Goal: Obtain resource: Obtain resource

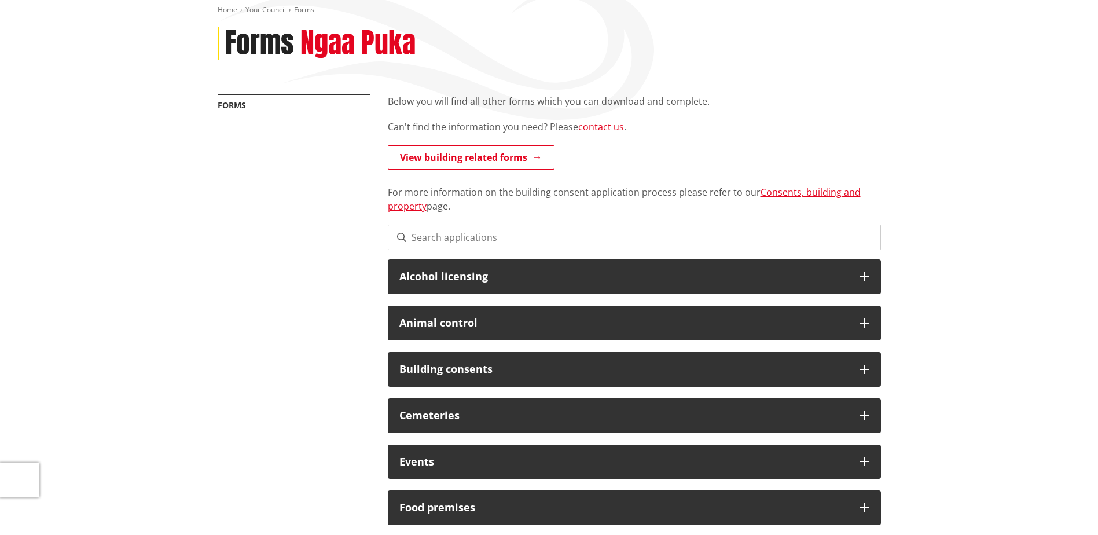
scroll to position [231, 0]
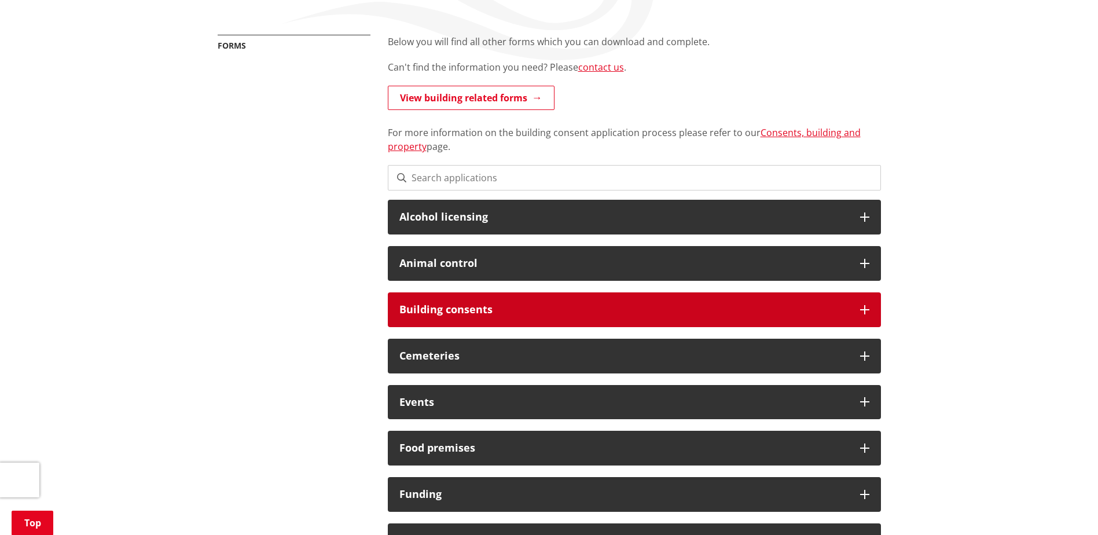
click at [575, 302] on div "Building consents" at bounding box center [634, 309] width 493 height 35
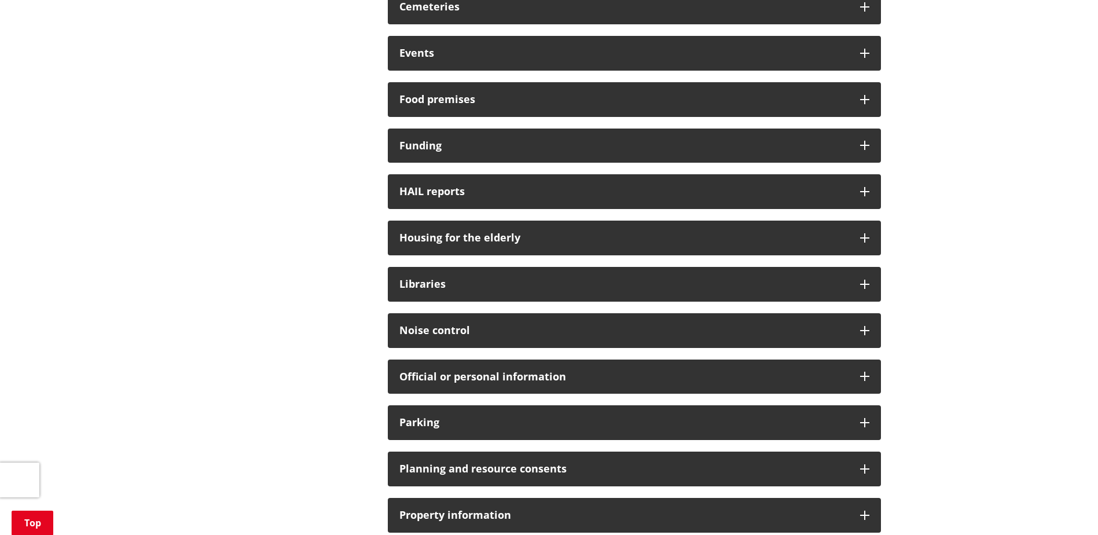
scroll to position [752, 0]
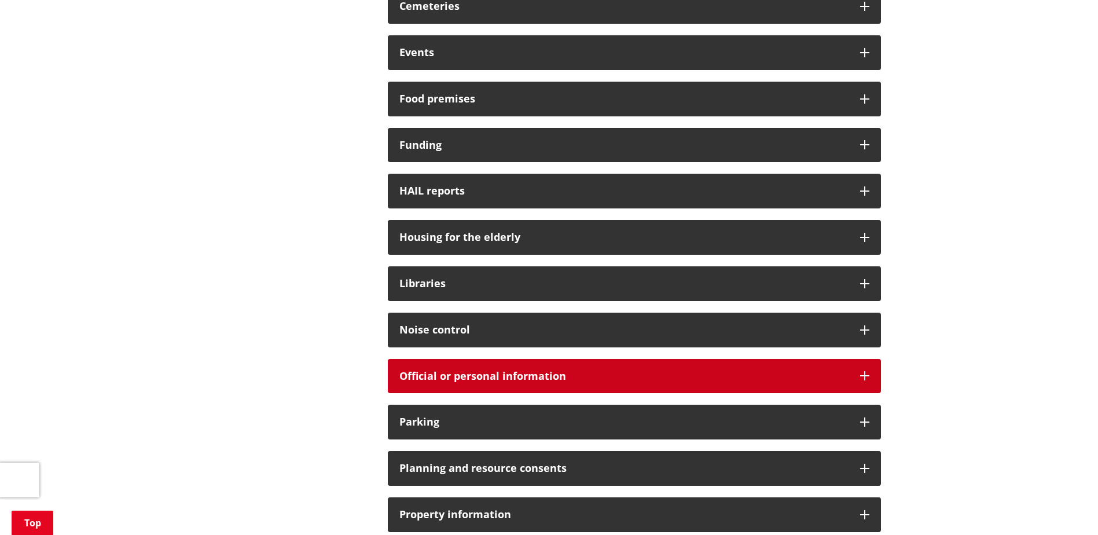
click at [451, 385] on div "Official or personal information" at bounding box center [634, 376] width 493 height 35
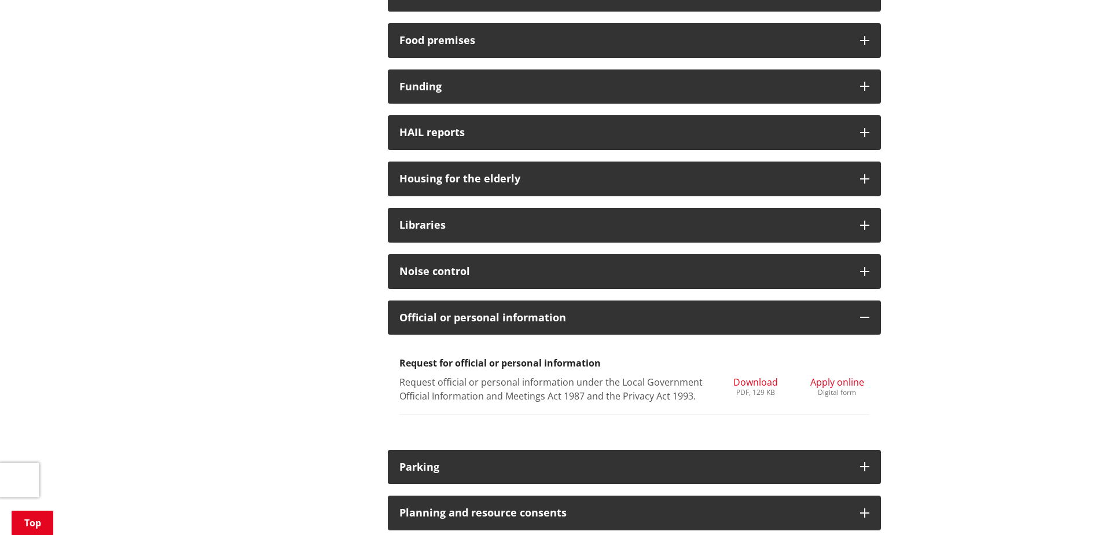
scroll to position [926, 0]
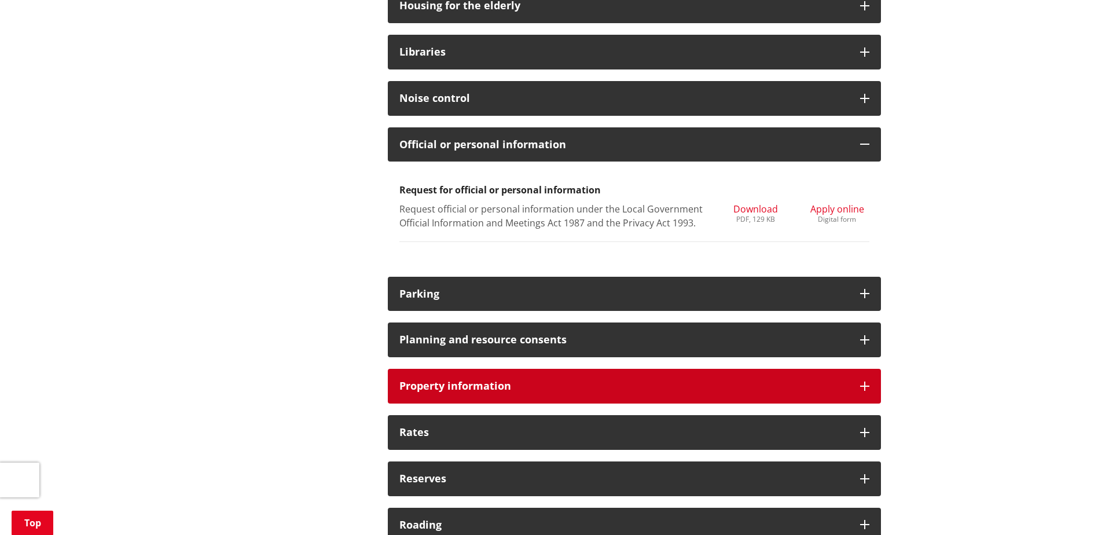
click at [499, 380] on h3 "Property information" at bounding box center [623, 386] width 449 height 12
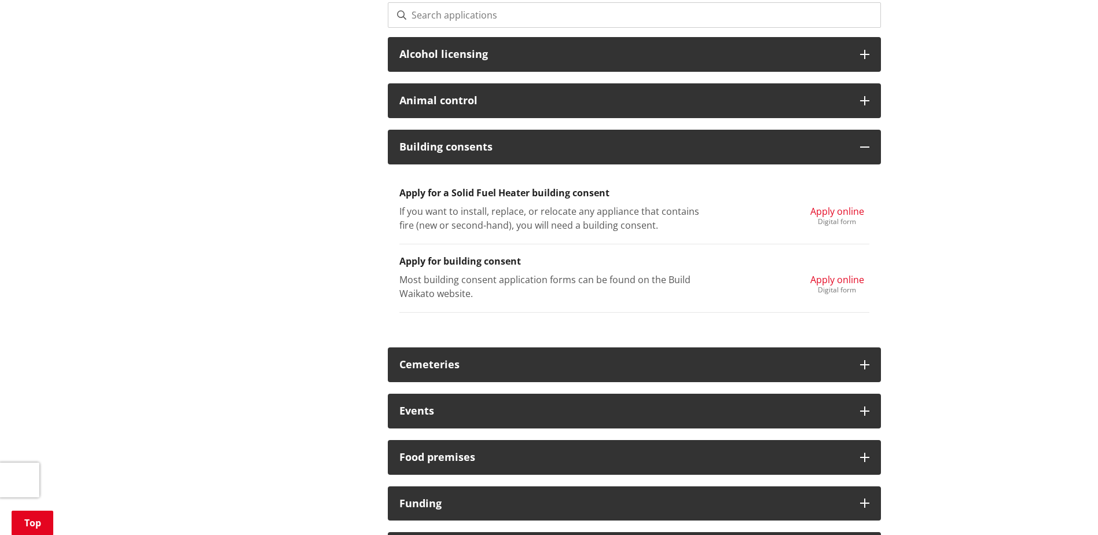
scroll to position [289, 0]
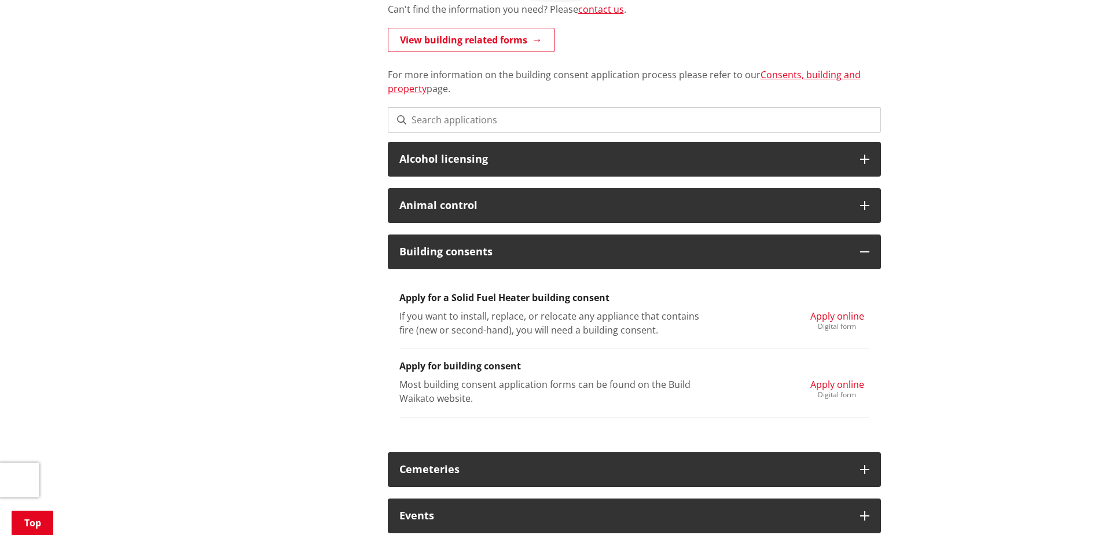
click at [534, 117] on input at bounding box center [634, 119] width 493 height 25
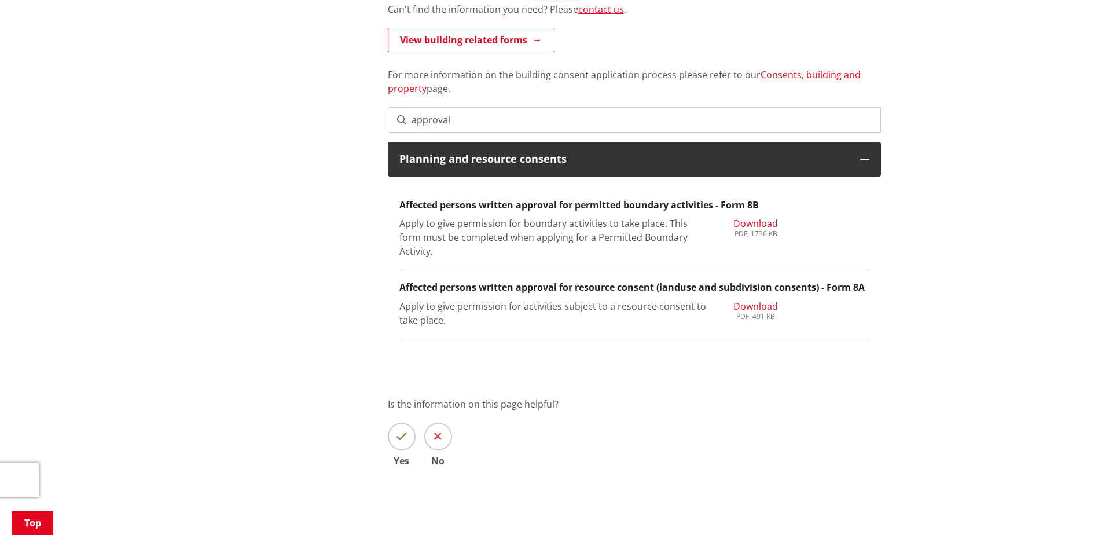
type input "approval"
drag, startPoint x: 739, startPoint y: 227, endPoint x: 749, endPoint y: 219, distance: 12.7
click at [749, 219] on span "Download" at bounding box center [755, 223] width 45 height 13
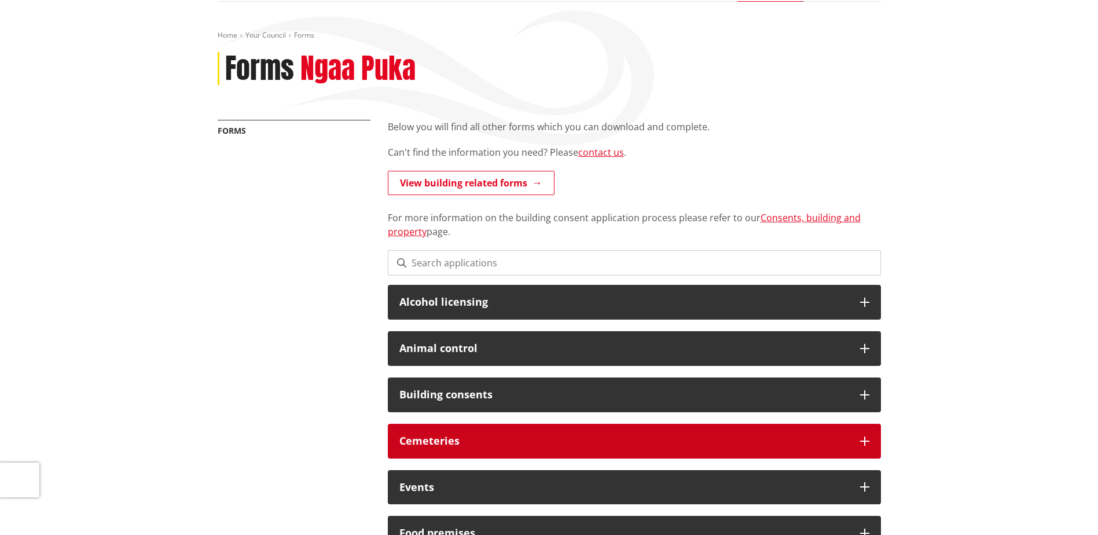
scroll to position [289, 0]
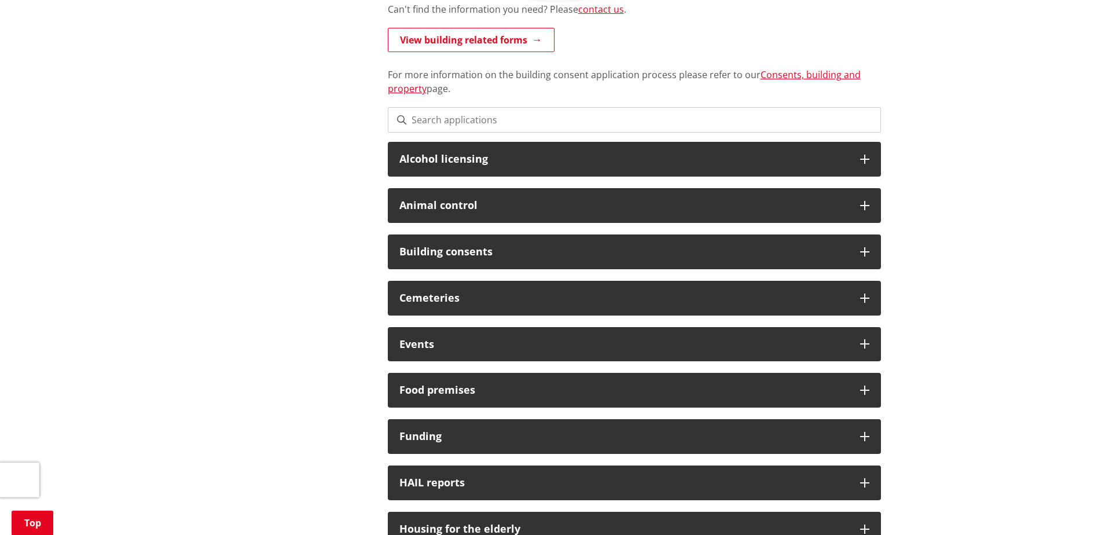
click at [546, 117] on input at bounding box center [634, 119] width 493 height 25
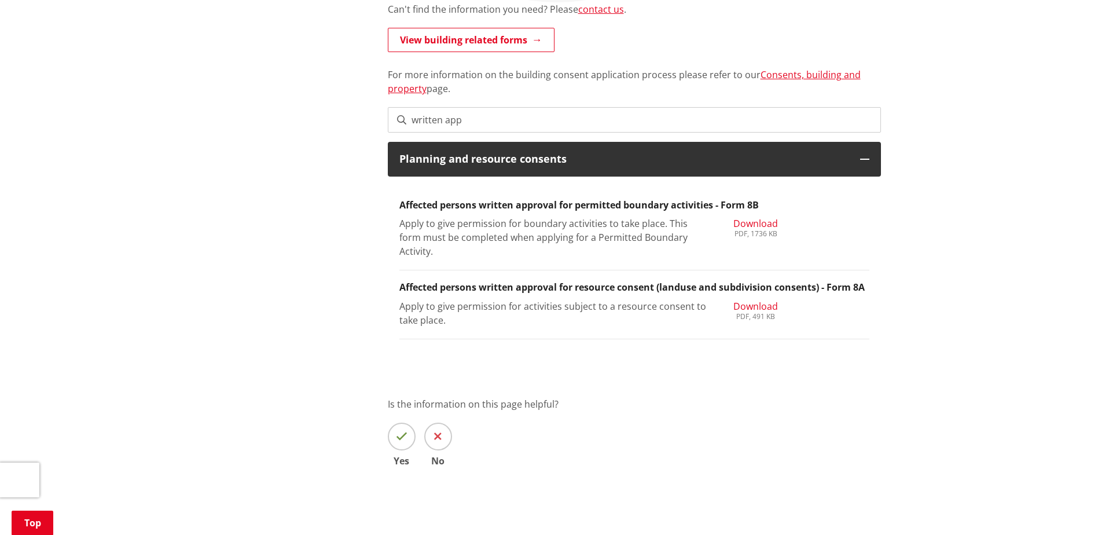
type input "written app"
click at [753, 313] on div "PDF, 491 KB" at bounding box center [755, 316] width 45 height 7
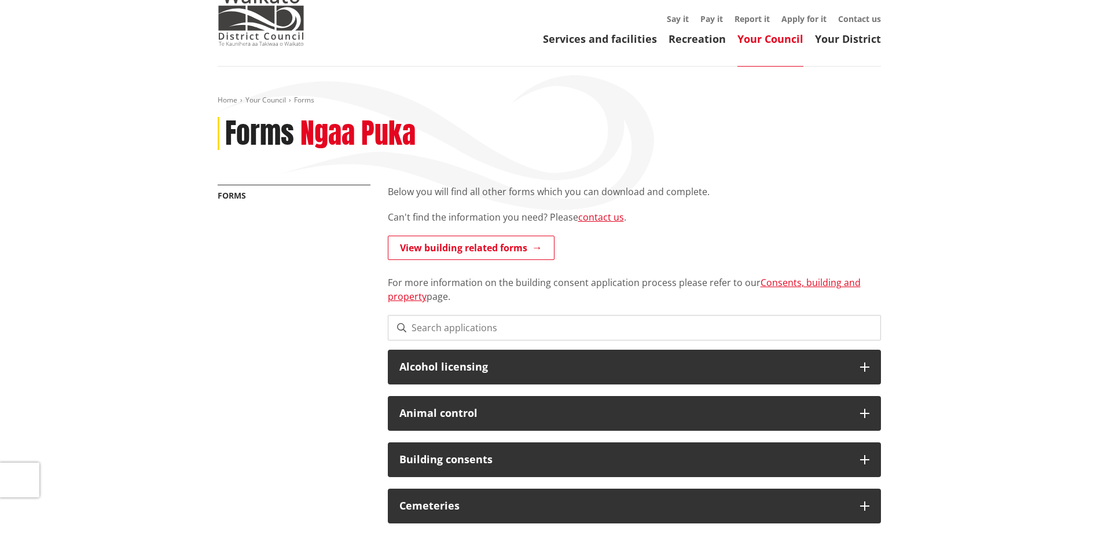
scroll to position [174, 0]
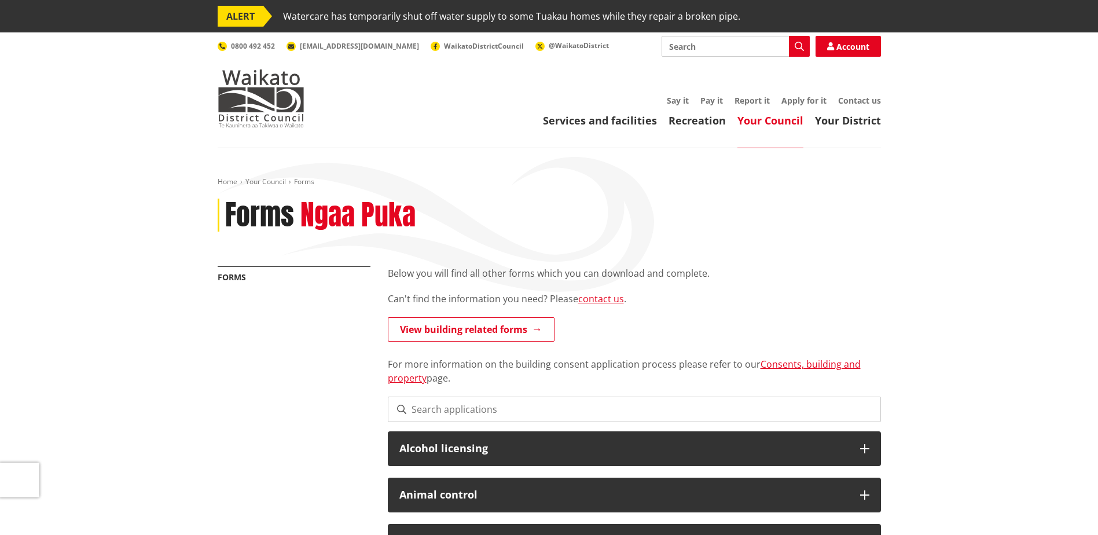
click at [510, 405] on input at bounding box center [634, 408] width 493 height 25
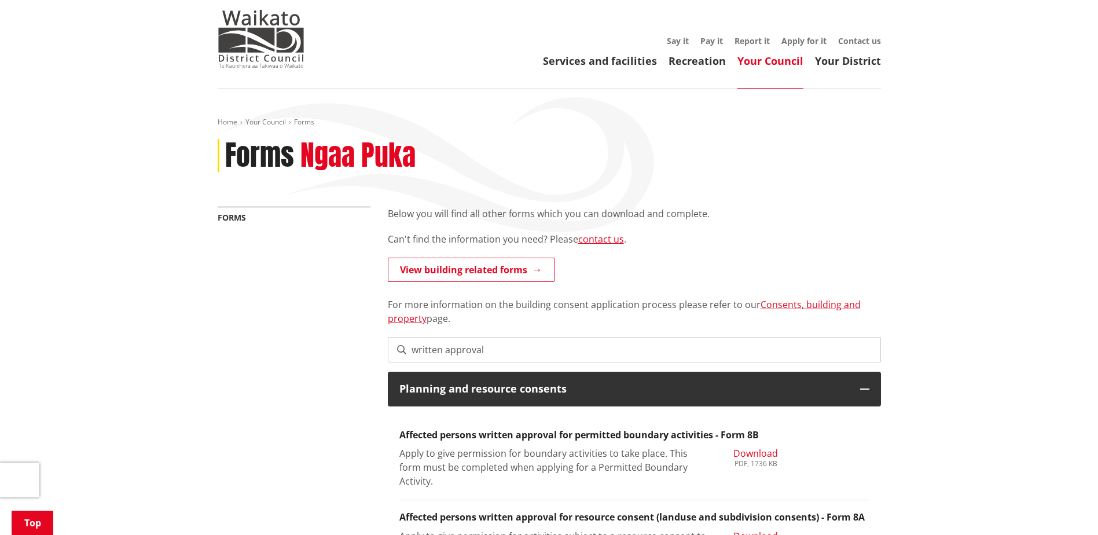
scroll to position [174, 0]
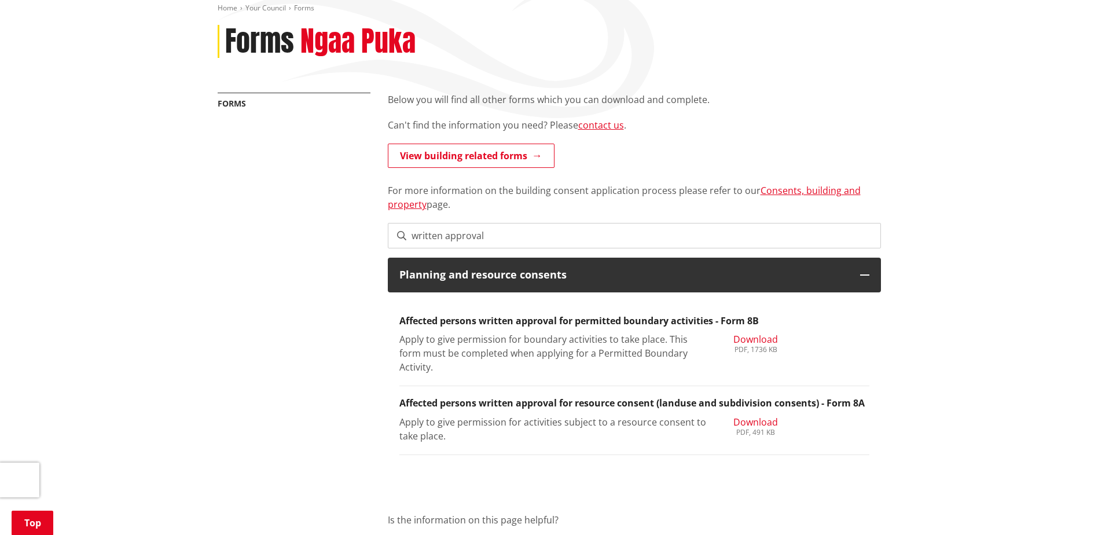
type input "written approval"
click at [760, 332] on li "Affected persons written approval for permitted boundary activities - Form 8B A…" at bounding box center [634, 345] width 470 height 82
drag, startPoint x: 761, startPoint y: 337, endPoint x: 770, endPoint y: 344, distance: 11.2
click at [761, 337] on span "Download" at bounding box center [755, 339] width 45 height 13
